Goal: Information Seeking & Learning: Learn about a topic

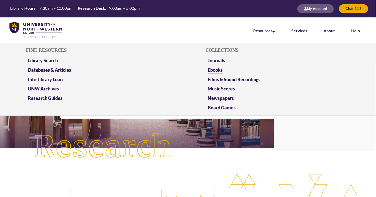
click at [212, 67] on link "Ebooks" at bounding box center [214, 70] width 15 height 6
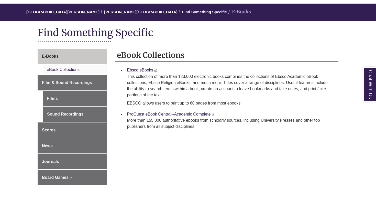
scroll to position [43, 0]
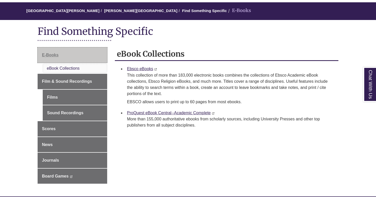
click at [70, 53] on link "E-Books" at bounding box center [73, 54] width 70 height 15
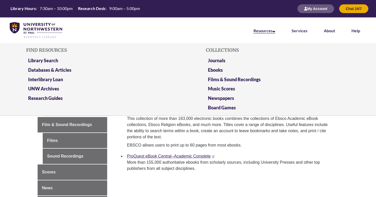
click at [260, 29] on link "Resources" at bounding box center [264, 31] width 22 height 6
click at [40, 96] on link "Research Guides" at bounding box center [45, 98] width 34 height 6
click at [270, 33] on link "Resources" at bounding box center [264, 31] width 22 height 6
click at [213, 60] on link "Journals" at bounding box center [216, 60] width 17 height 6
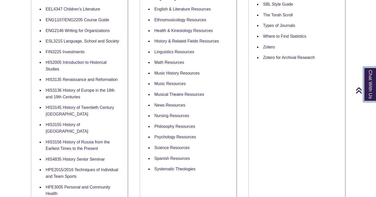
scroll to position [305, 0]
click at [162, 135] on link "Psychology Resources" at bounding box center [175, 137] width 42 height 5
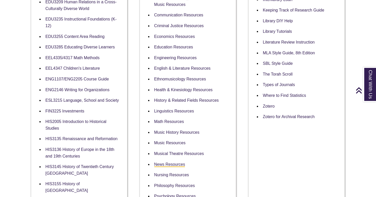
scroll to position [245, 0]
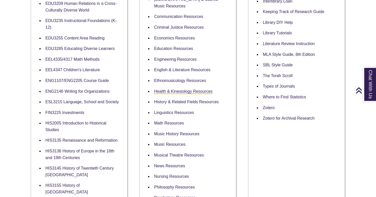
click at [163, 89] on link "Health & Kinesiology Resources" at bounding box center [183, 91] width 59 height 5
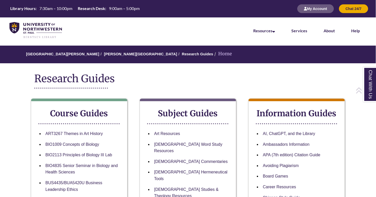
scroll to position [0, 0]
click at [200, 0] on div "Library Hours: 7:30am – 10:00pm Research Desk: 9:00am – 5:00pm My Account Chat …" at bounding box center [188, 8] width 376 height 17
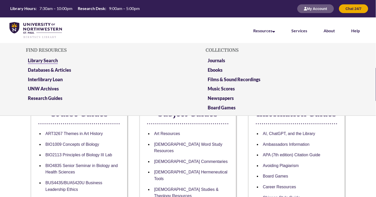
click at [50, 60] on link "Library Search" at bounding box center [43, 60] width 30 height 6
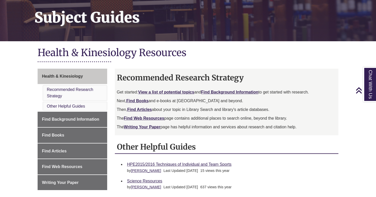
scroll to position [76, 0]
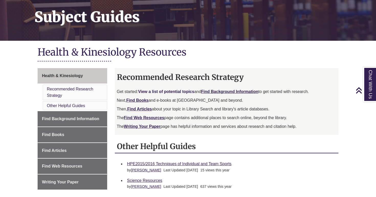
click at [169, 92] on link "View a list of potential topics" at bounding box center [166, 91] width 56 height 4
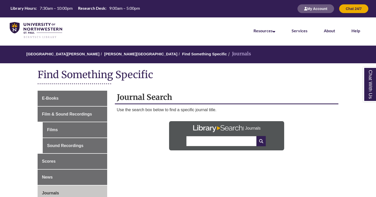
click at [197, 141] on input "text" at bounding box center [221, 141] width 70 height 10
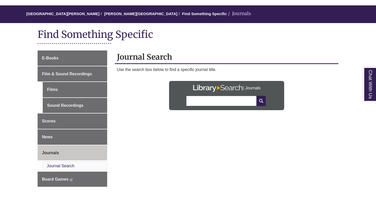
scroll to position [51, 0]
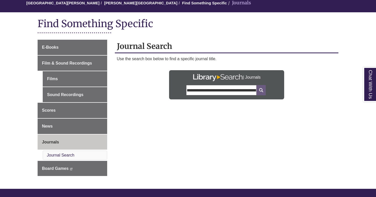
type input "**********"
click at [263, 90] on icon at bounding box center [260, 90] width 9 height 10
